Goal: Use online tool/utility: Utilize a website feature to perform a specific function

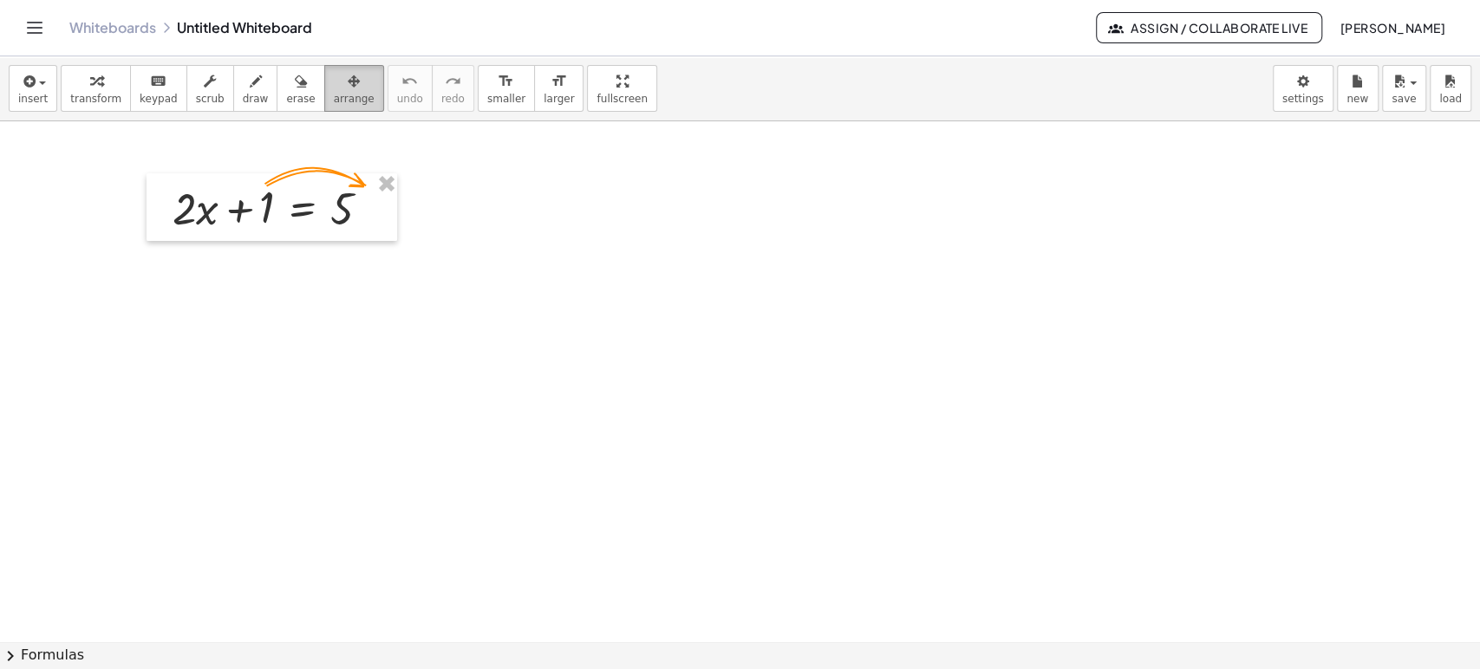
click at [348, 82] on icon "button" at bounding box center [354, 81] width 12 height 21
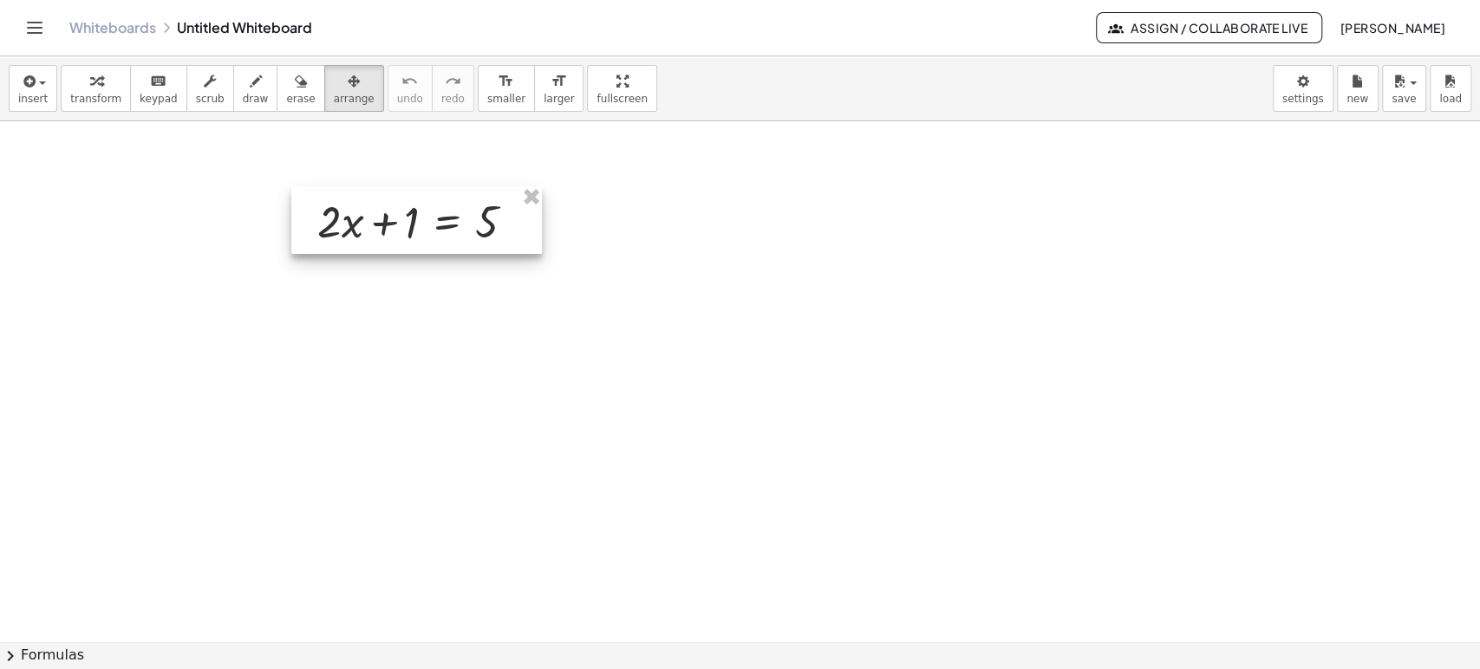
drag, startPoint x: 277, startPoint y: 199, endPoint x: 476, endPoint y: 225, distance: 200.1
click at [476, 225] on div at bounding box center [416, 220] width 251 height 68
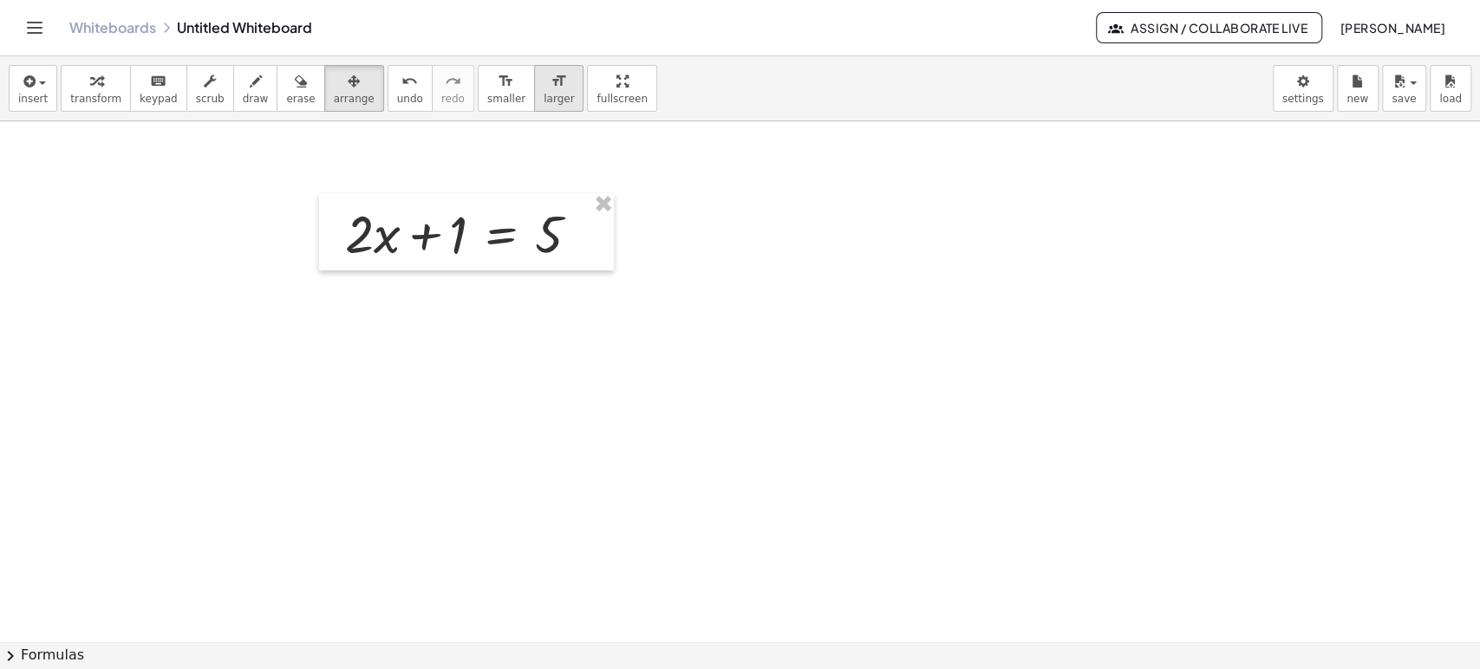
click at [551, 88] on icon "format_size" at bounding box center [559, 81] width 16 height 21
click at [551, 89] on icon "format_size" at bounding box center [559, 81] width 16 height 21
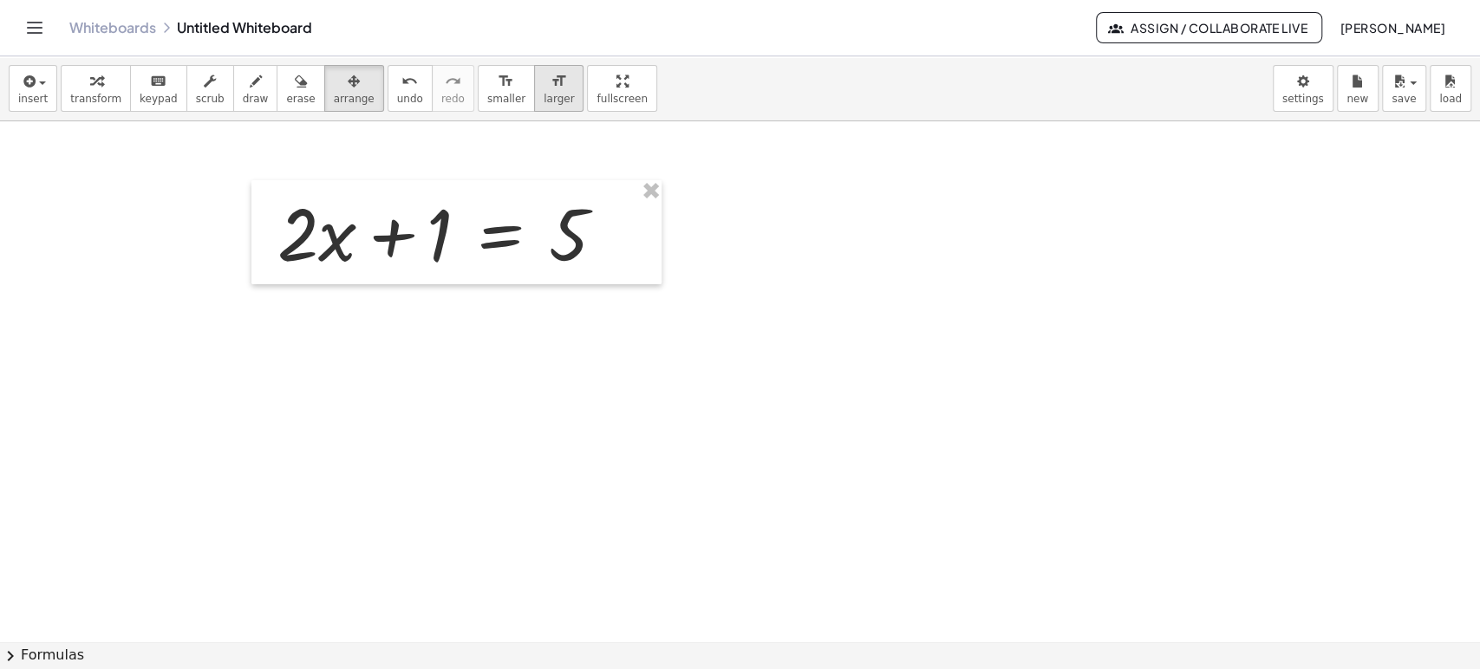
click at [551, 89] on icon "format_size" at bounding box center [559, 81] width 16 height 21
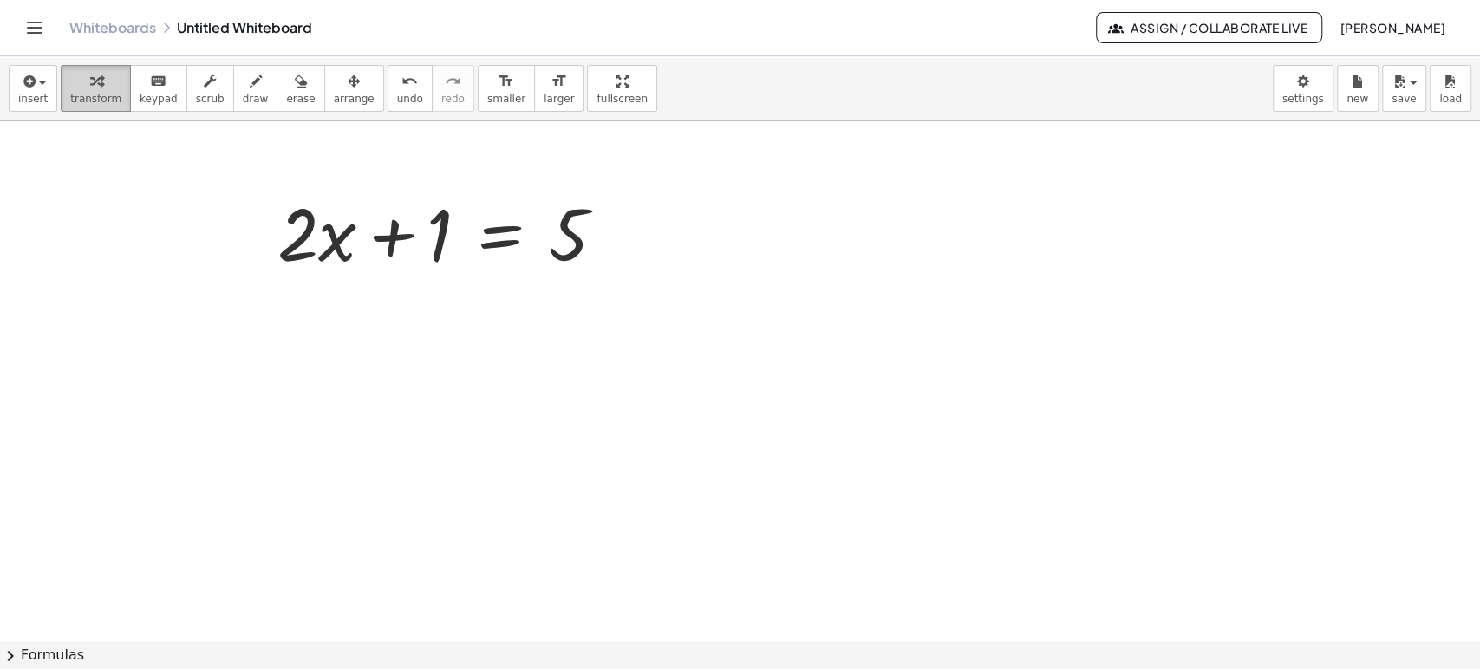
click at [100, 82] on div "button" at bounding box center [95, 80] width 51 height 21
drag, startPoint x: 442, startPoint y: 234, endPoint x: 640, endPoint y: 225, distance: 197.9
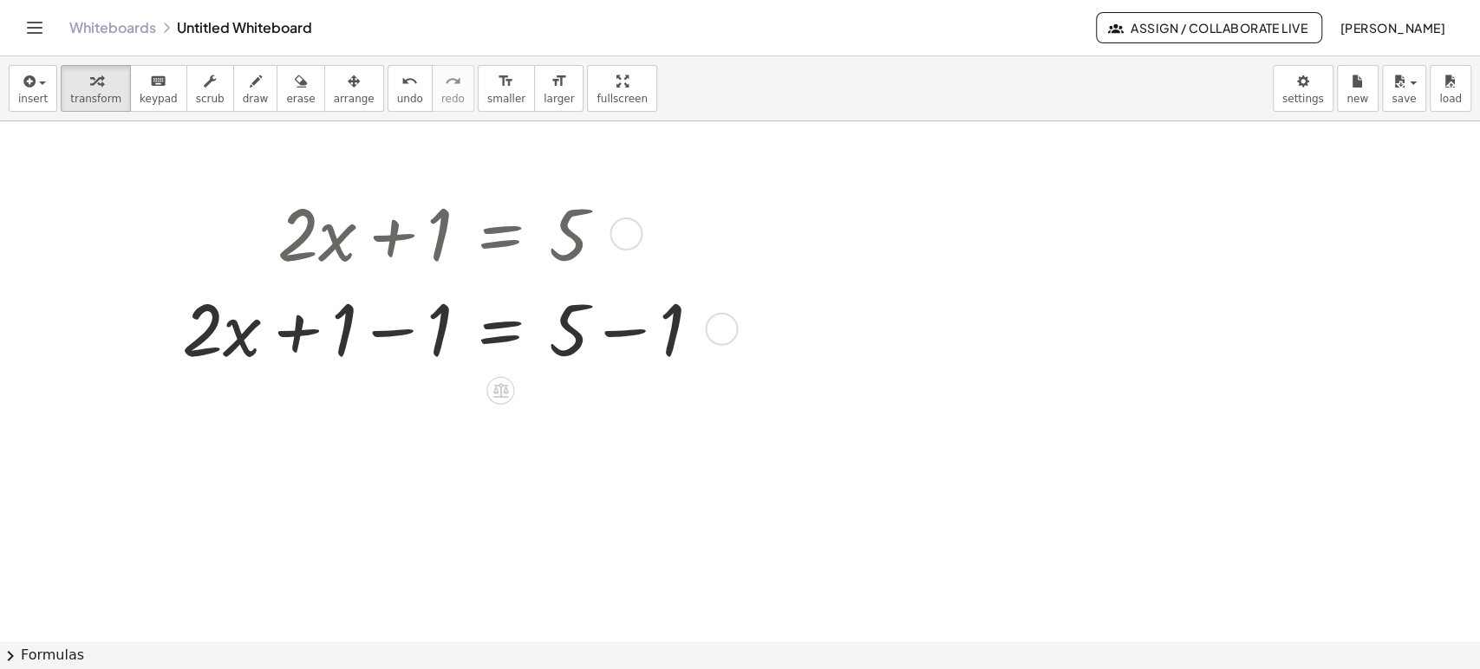
click at [389, 335] on div at bounding box center [448, 327] width 550 height 95
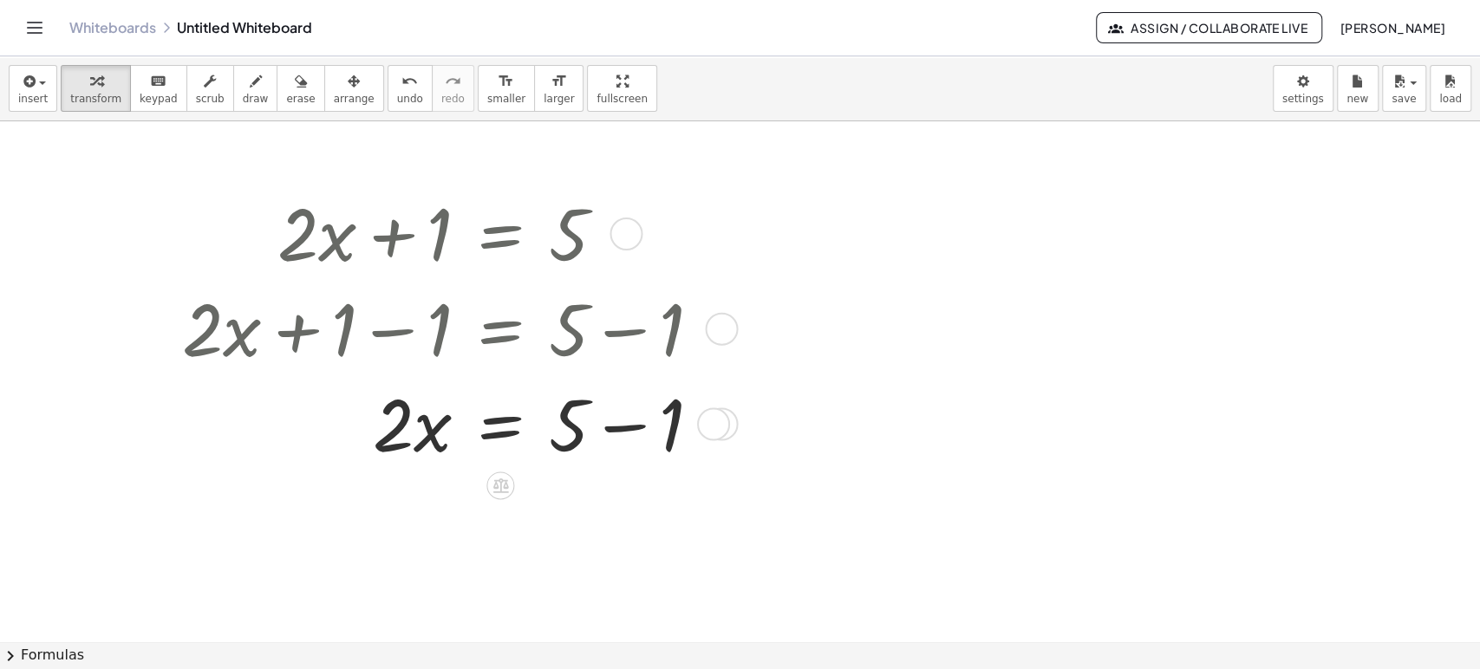
drag, startPoint x: 621, startPoint y: 420, endPoint x: 683, endPoint y: 439, distance: 65.3
click at [624, 425] on div at bounding box center [448, 422] width 550 height 95
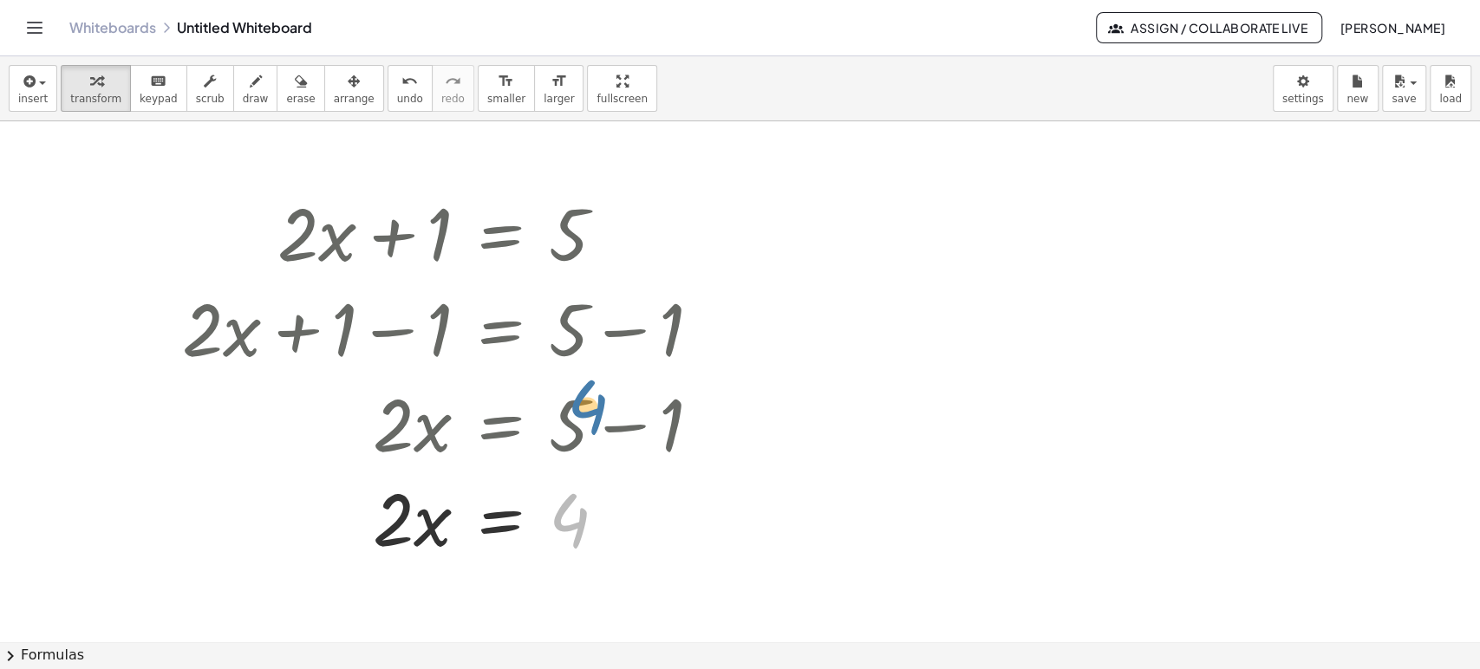
drag, startPoint x: 622, startPoint y: 544, endPoint x: 640, endPoint y: 428, distance: 116.7
click at [500, 234] on div "+ · 2 · x + 1 = 5 + · 2 · x + 1 − 1 = + 5 − 1 + · 2 · x + 0 = + 5 − 1 · 2 · x =…" at bounding box center [500, 234] width 0 height 0
drag, startPoint x: 627, startPoint y: 522, endPoint x: 672, endPoint y: 483, distance: 59.6
click at [500, 519] on div "· 2 · x = 4" at bounding box center [500, 519] width 0 height 0
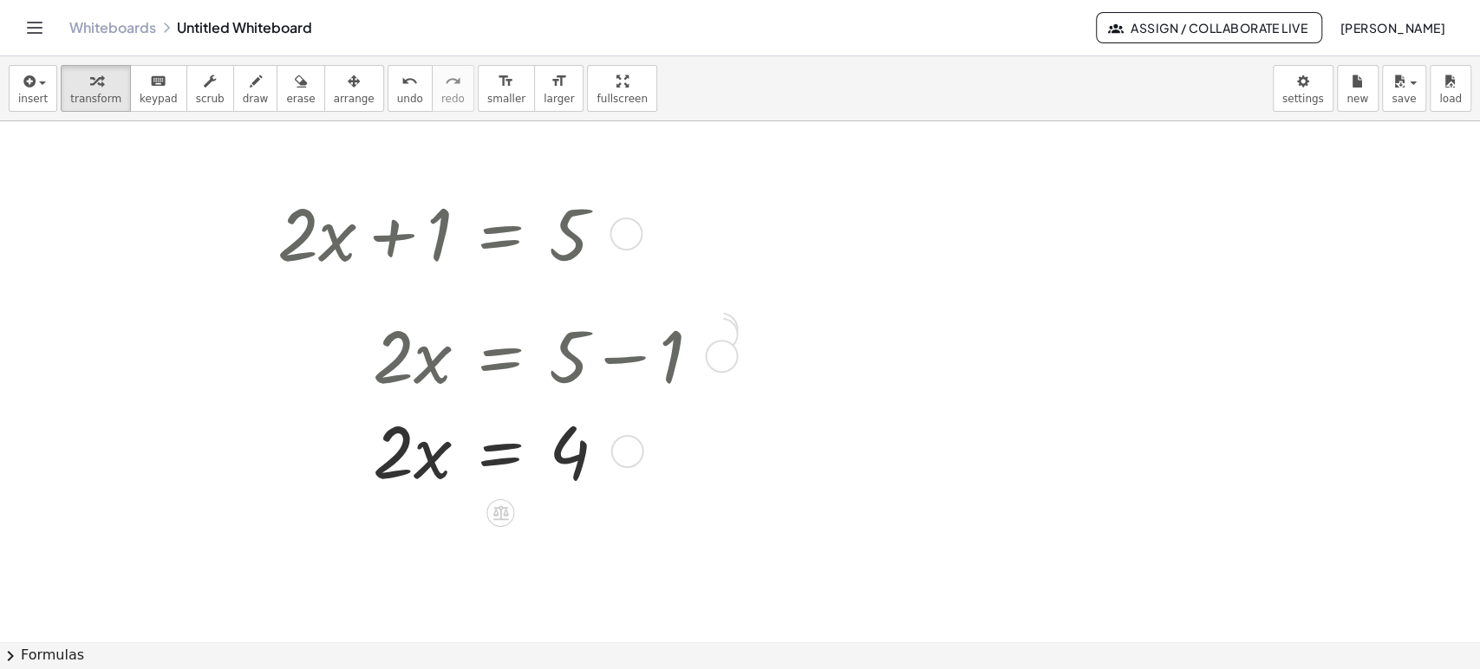
drag, startPoint x: 719, startPoint y: 429, endPoint x: 705, endPoint y: 373, distance: 58.0
click at [500, 356] on div "· 2 · x = + 5 − 1" at bounding box center [500, 356] width 0 height 0
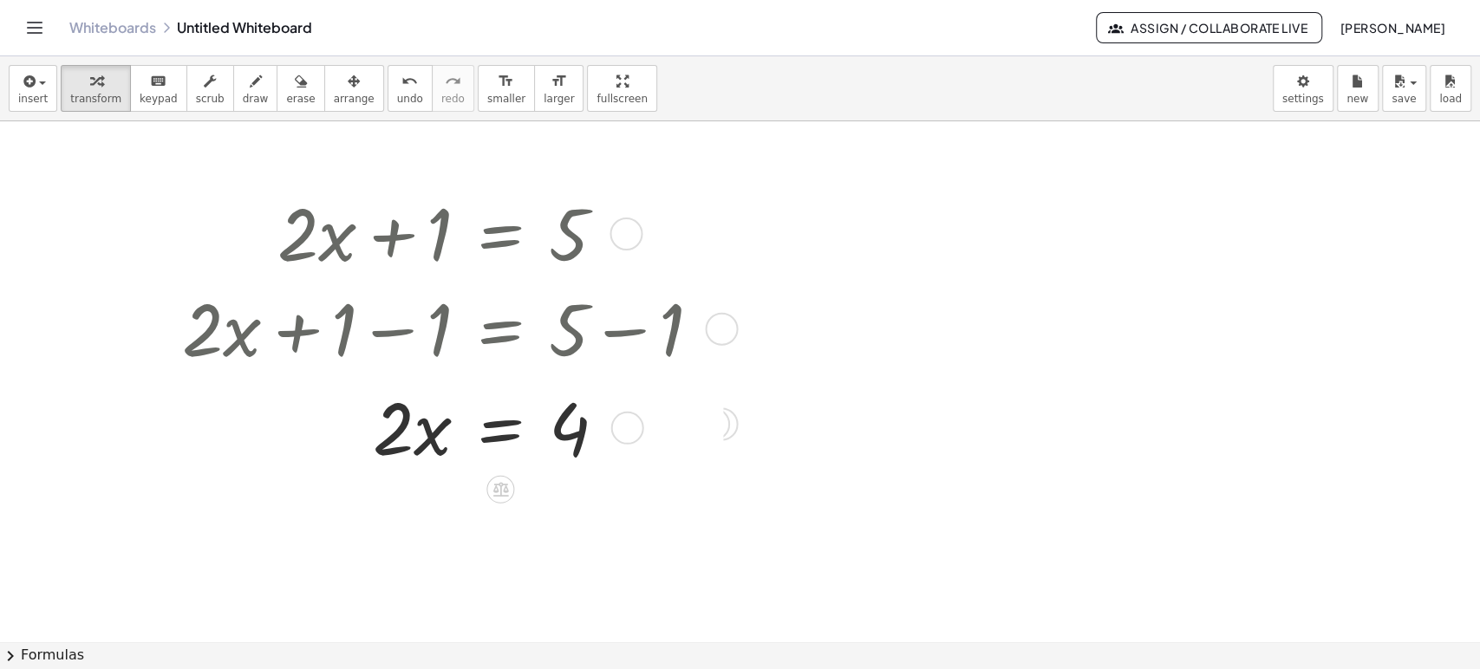
drag, startPoint x: 624, startPoint y: 520, endPoint x: 636, endPoint y: 425, distance: 96.1
click at [636, 425] on div at bounding box center [627, 428] width 33 height 33
drag, startPoint x: 382, startPoint y: 442, endPoint x: 571, endPoint y: 507, distance: 199.9
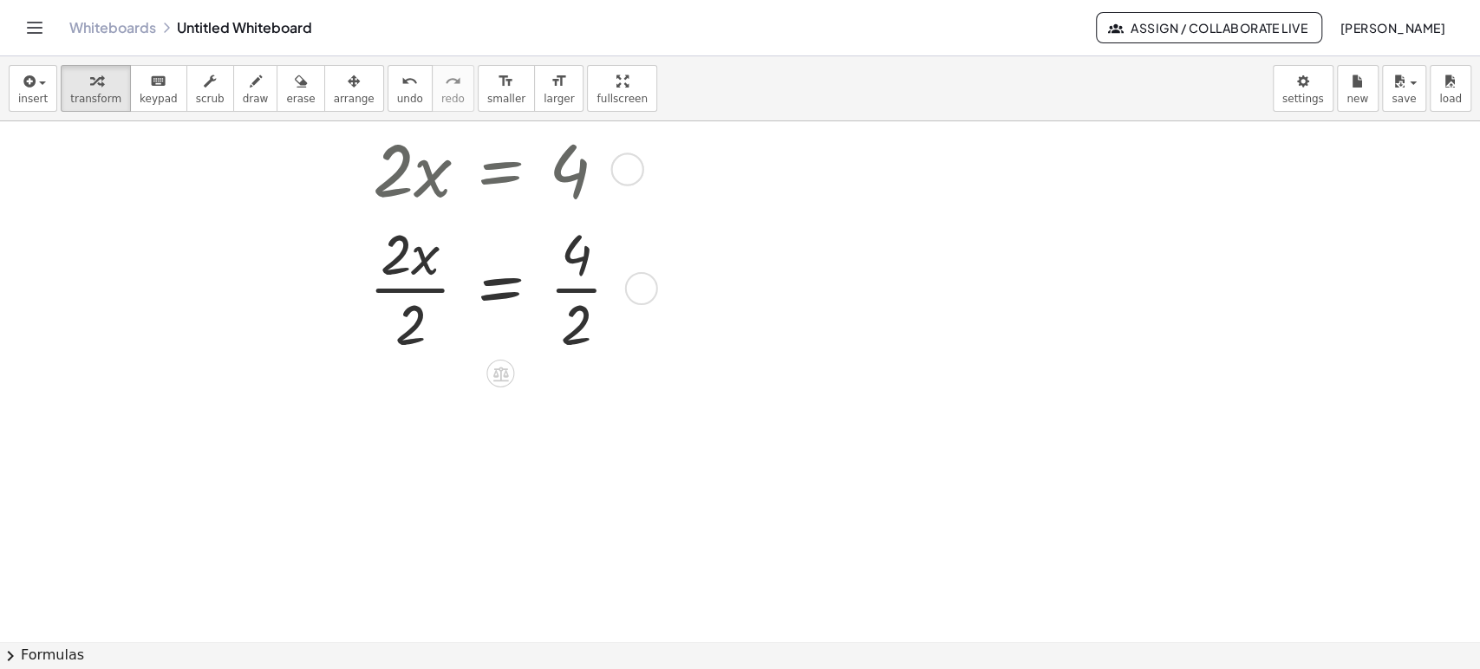
scroll to position [289, 0]
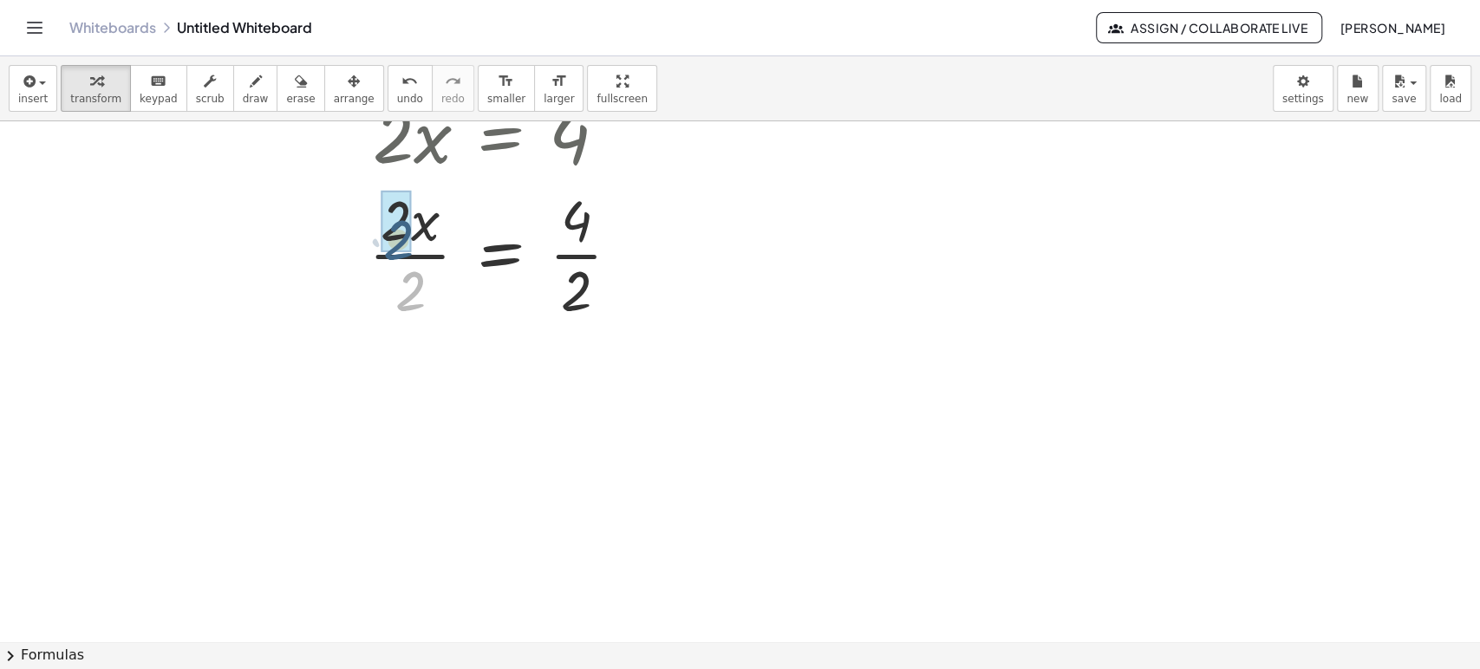
drag, startPoint x: 406, startPoint y: 291, endPoint x: 394, endPoint y: 240, distance: 52.6
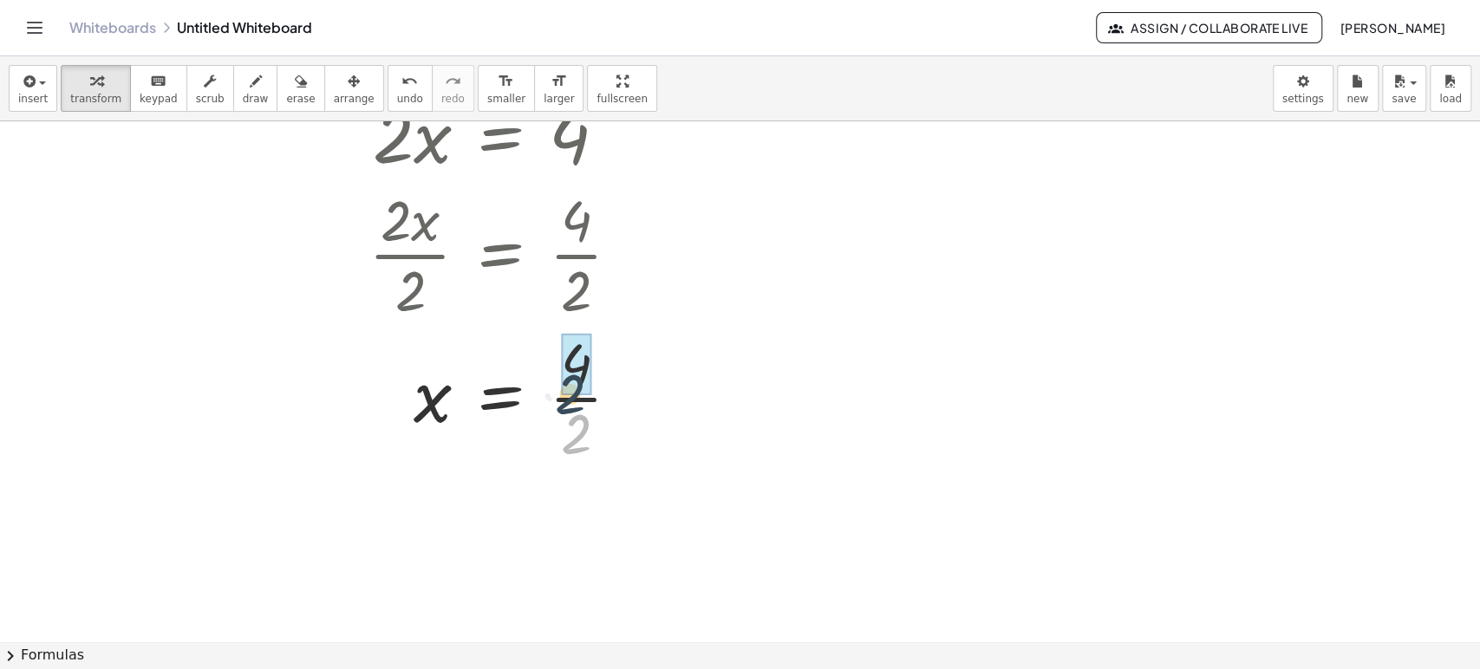
drag, startPoint x: 578, startPoint y: 428, endPoint x: 571, endPoint y: 387, distance: 42.2
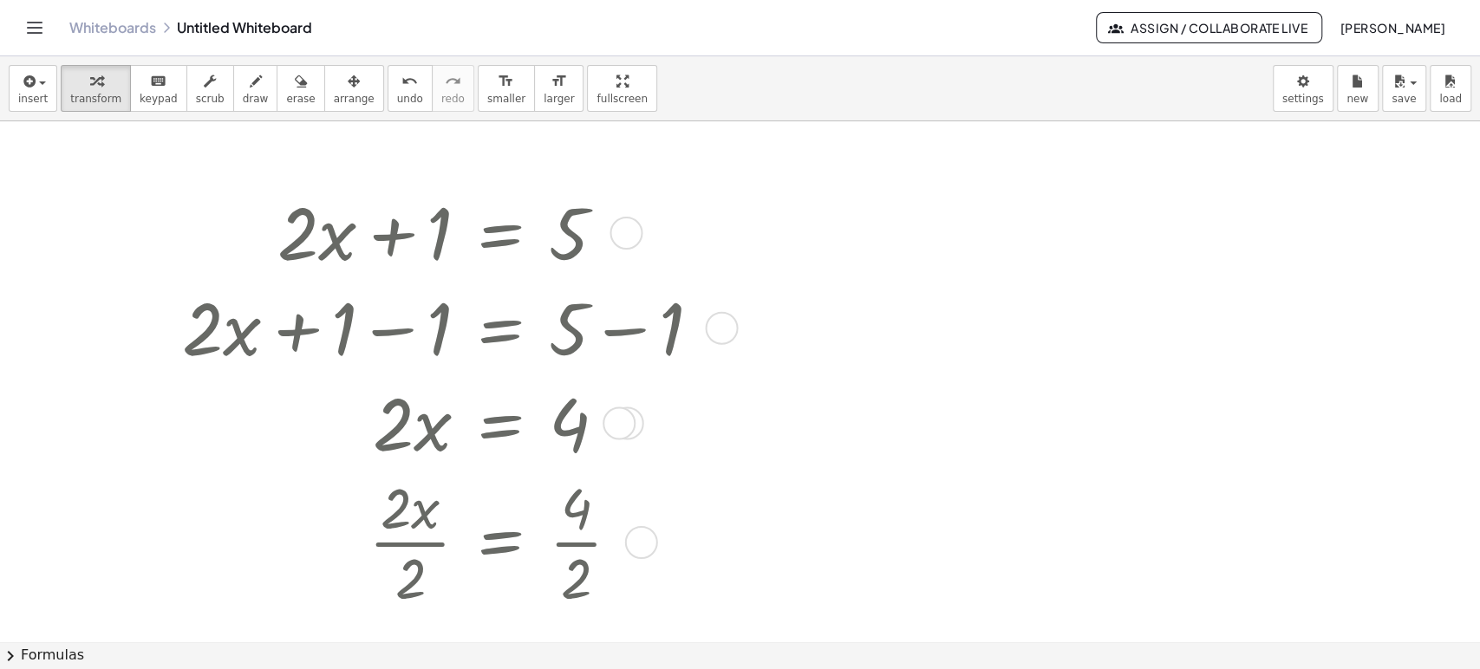
scroll to position [0, 0]
